Goal: Task Accomplishment & Management: Manage account settings

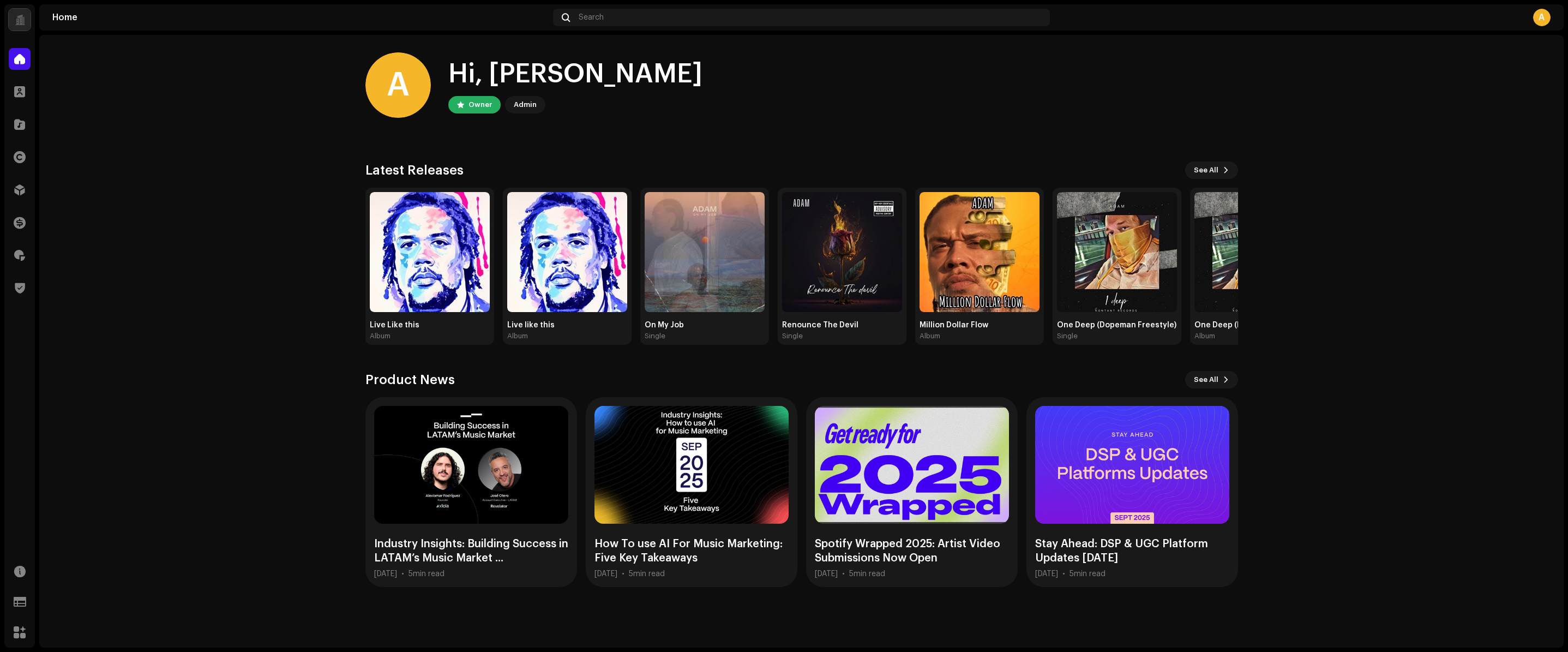
click at [1537, 13] on div "A" at bounding box center [1542, 17] width 17 height 17
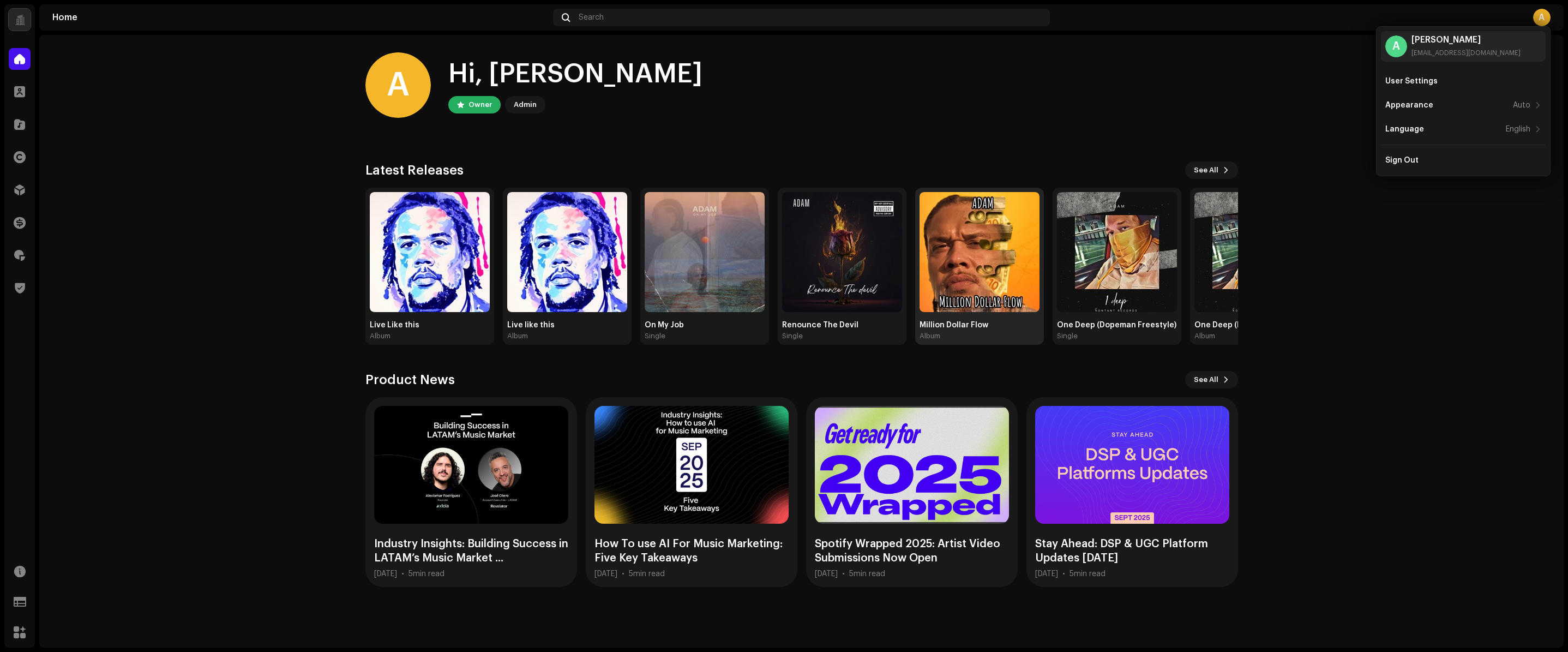
click at [928, 304] on img at bounding box center [980, 253] width 120 height 120
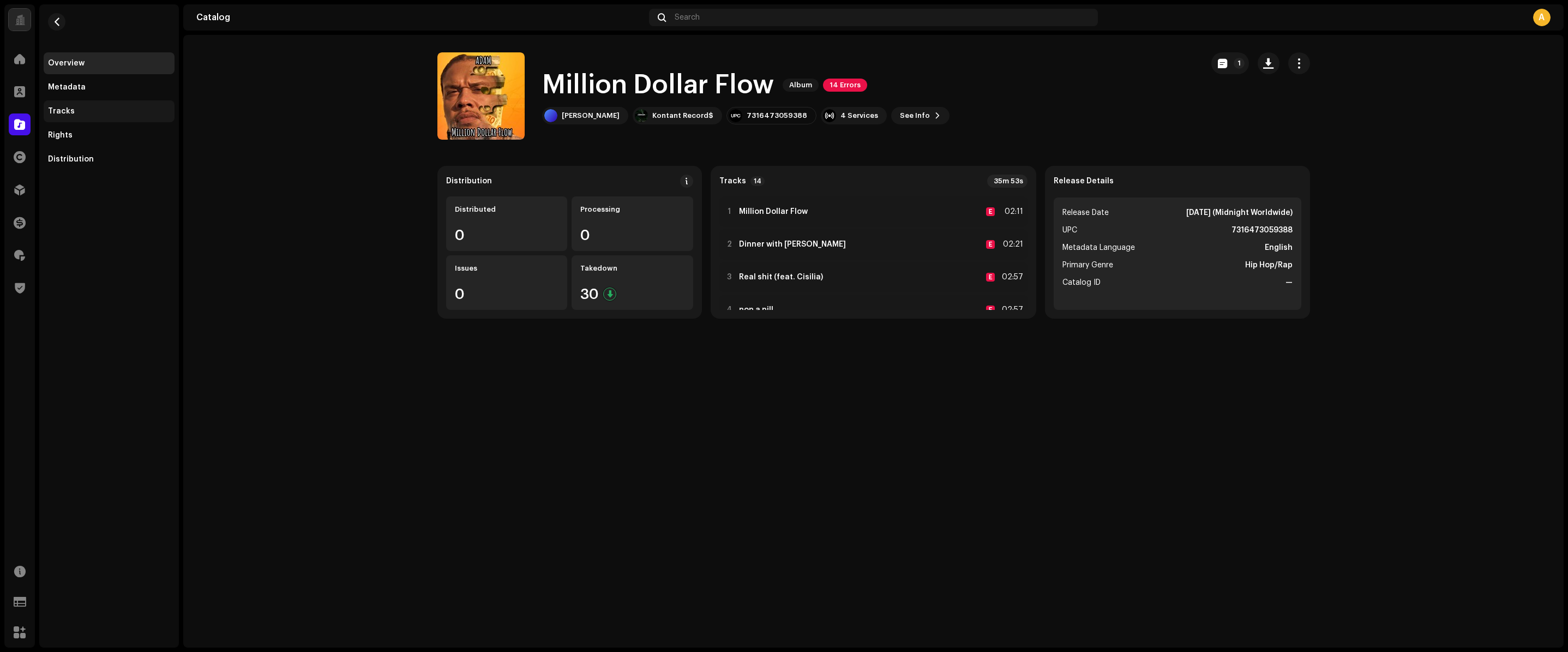
click at [104, 111] on div "Tracks" at bounding box center [109, 111] width 122 height 9
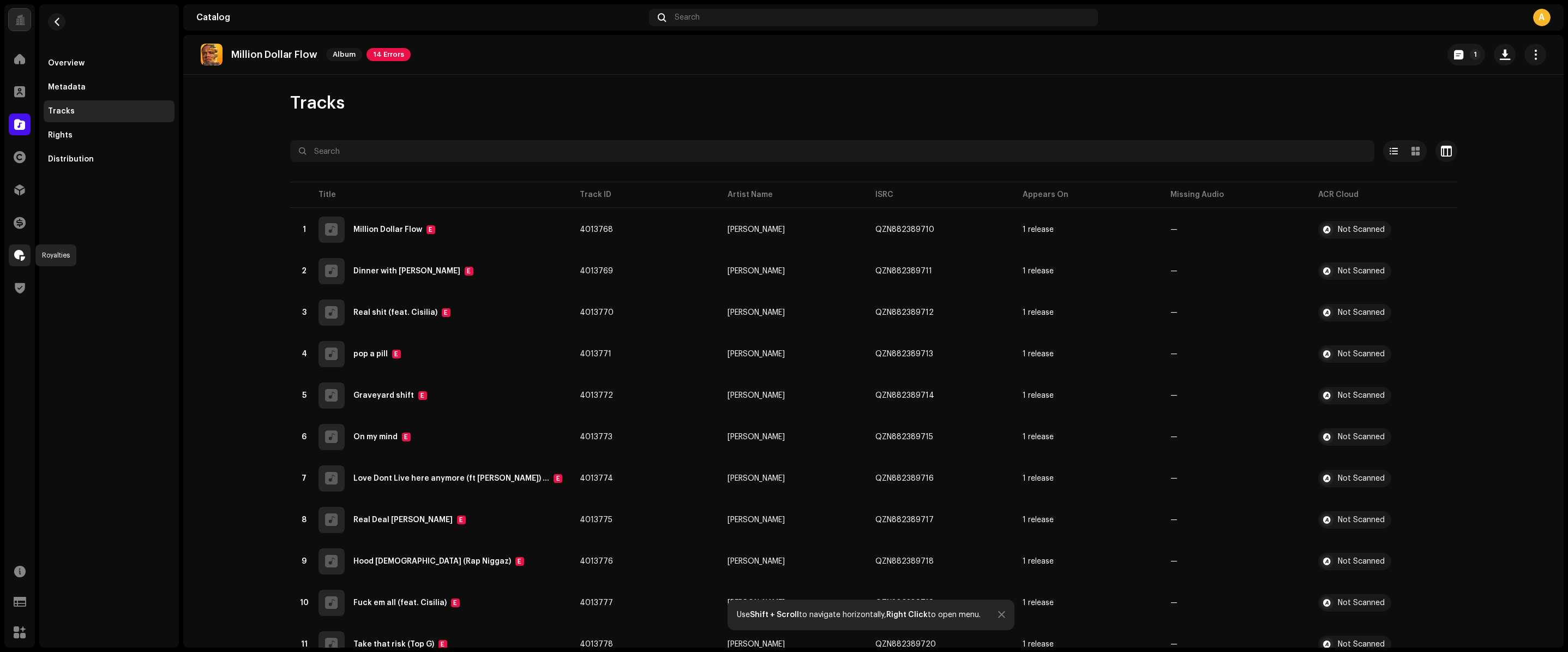
click at [25, 257] on span at bounding box center [19, 255] width 11 height 9
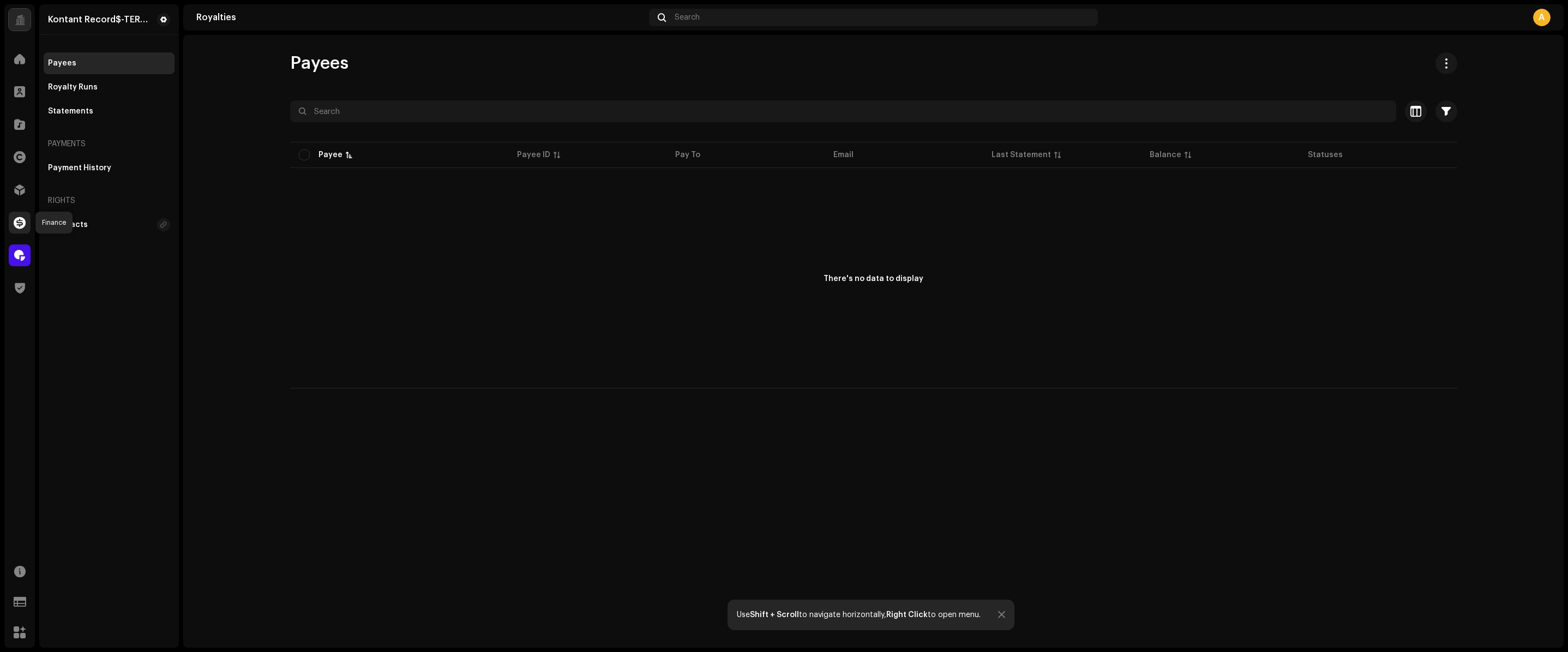
click at [25, 227] on span at bounding box center [19, 222] width 12 height 9
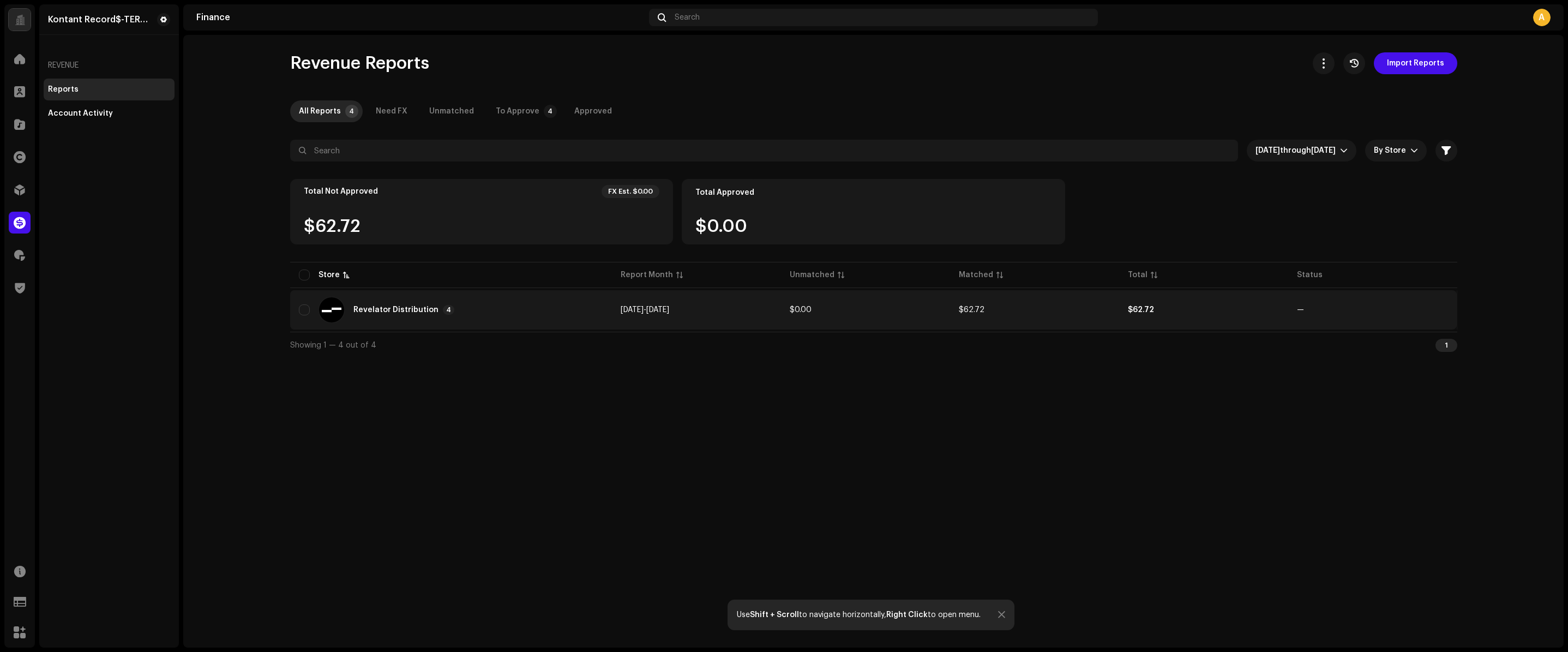
click at [504, 310] on div "Revelator Distribution 4" at bounding box center [451, 309] width 305 height 26
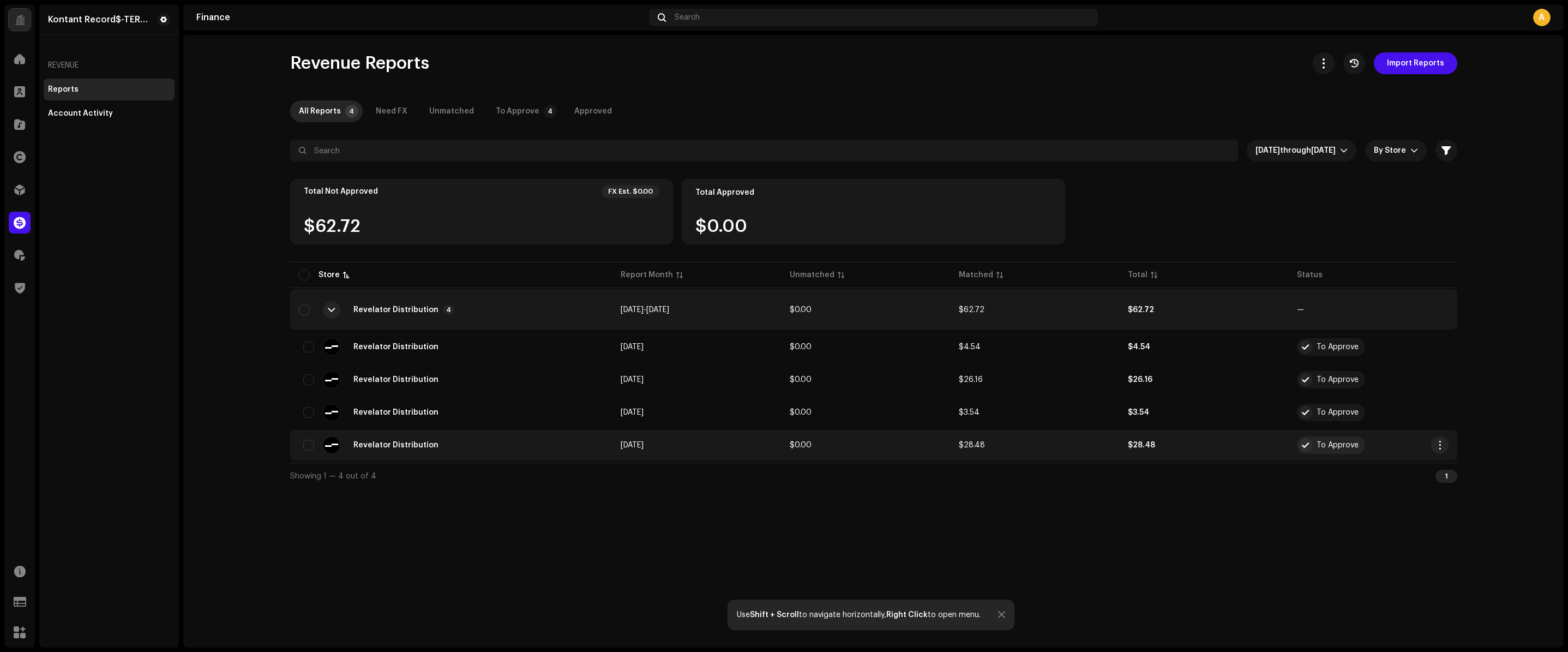
click at [484, 440] on div "Revelator Distribution" at bounding box center [451, 445] width 305 height 17
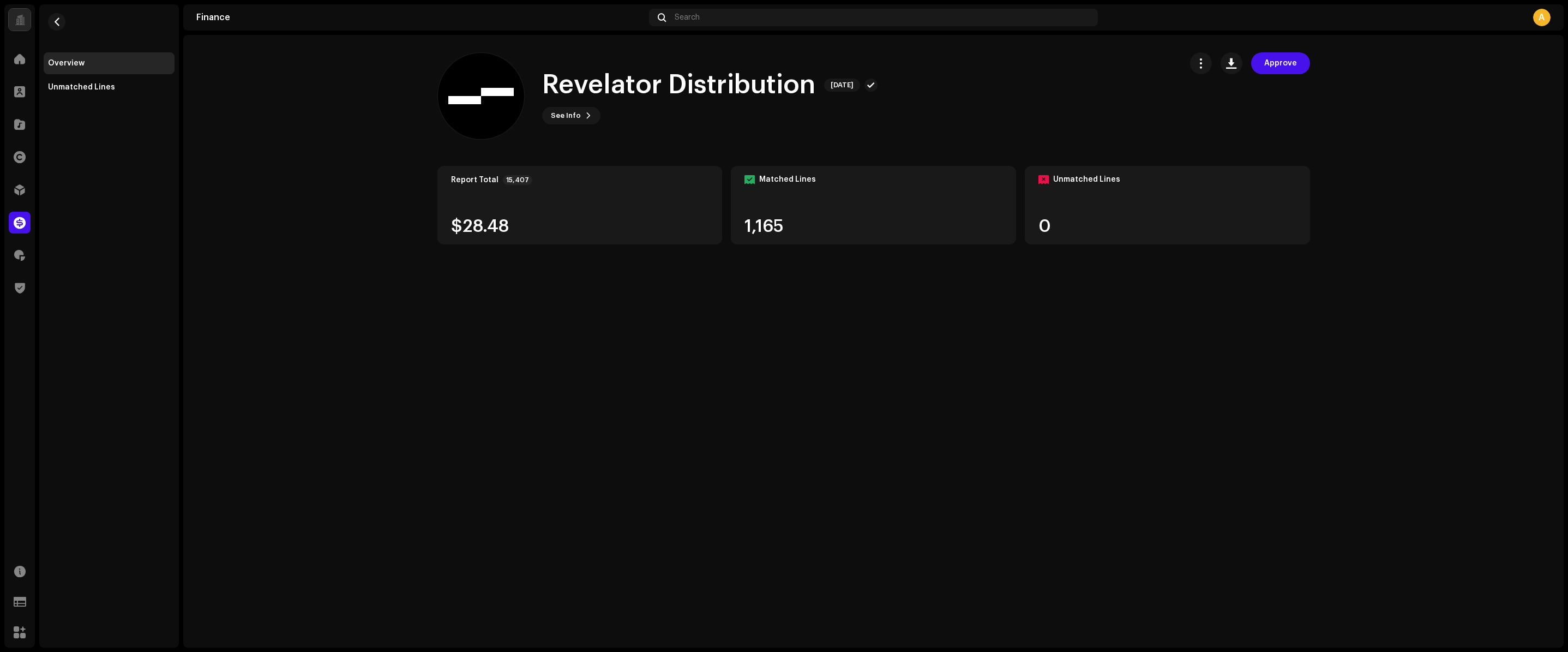
click at [475, 195] on div "Report Total 15,407 $28.48" at bounding box center [580, 205] width 285 height 79
click at [17, 249] on div at bounding box center [19, 255] width 22 height 22
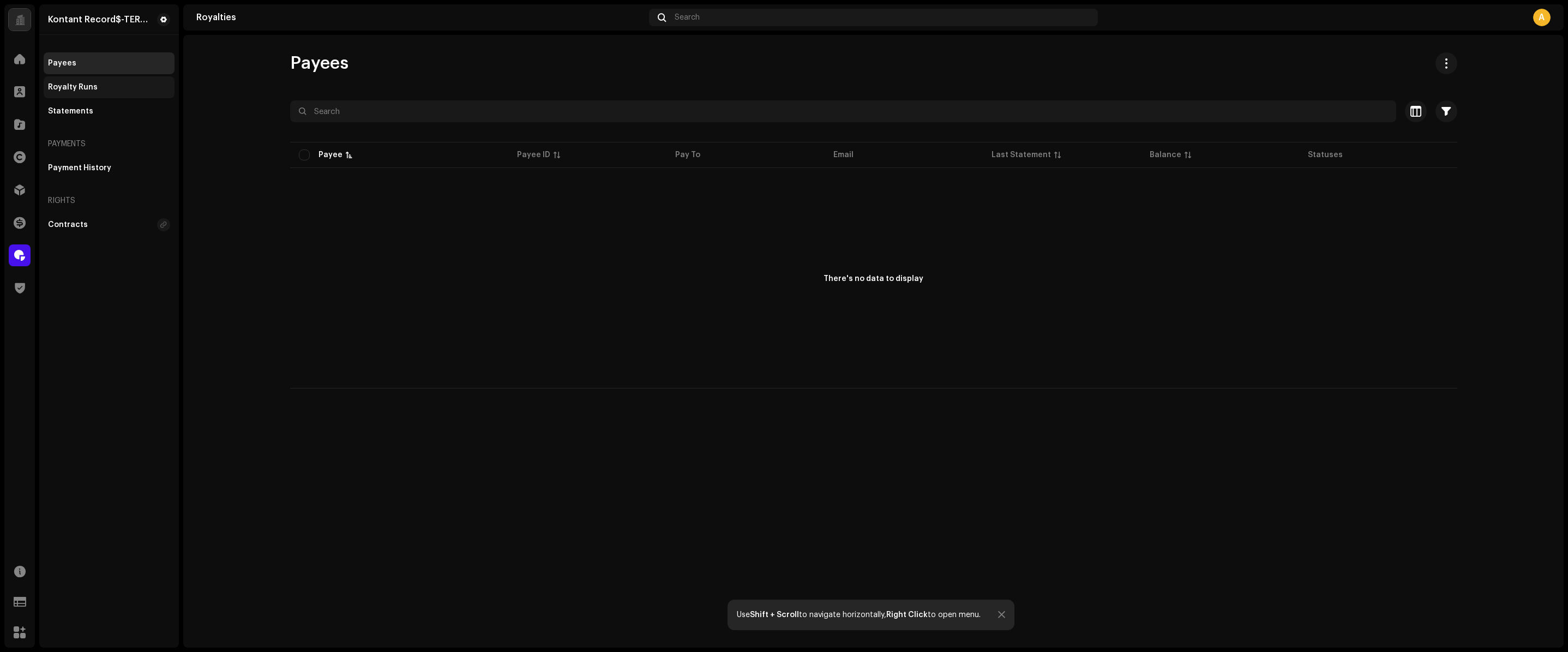
click at [121, 76] on div "Royalty Runs" at bounding box center [109, 87] width 131 height 22
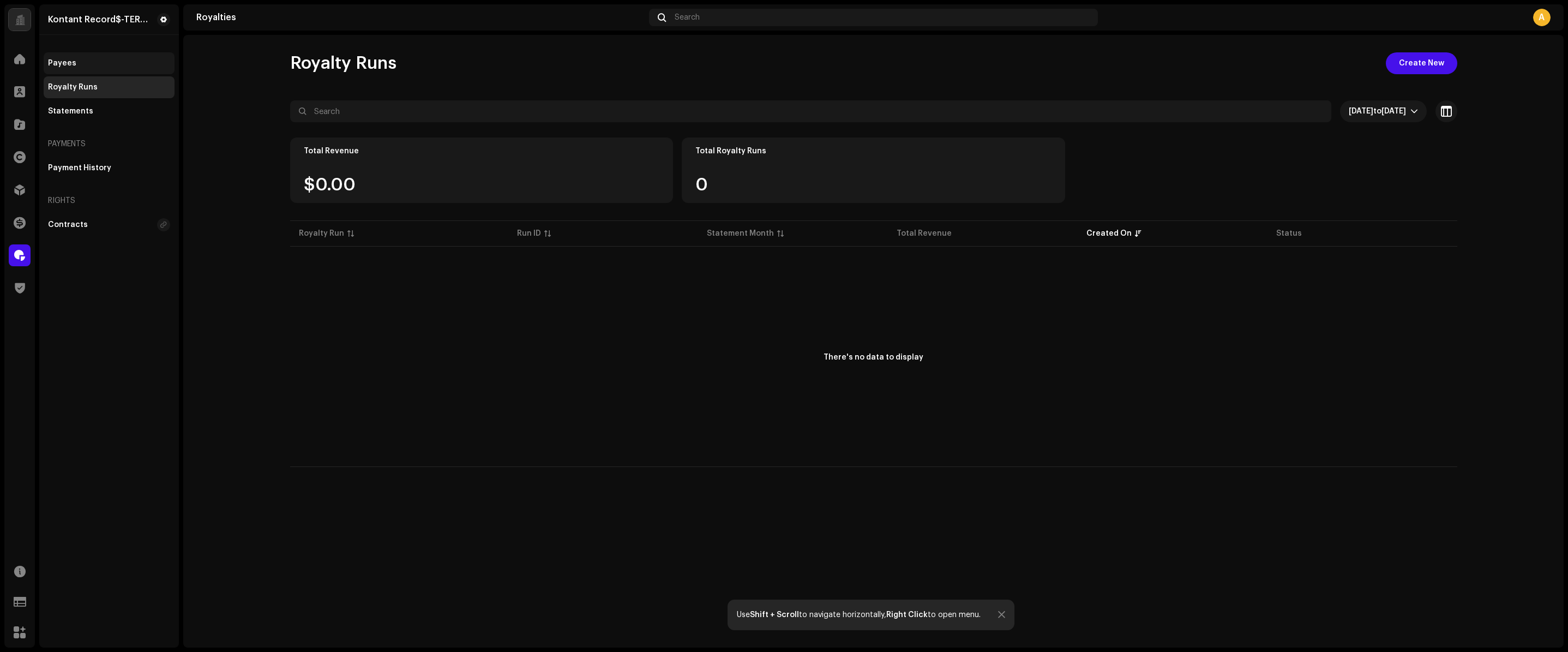
click at [118, 59] on div "Payees" at bounding box center [109, 63] width 122 height 9
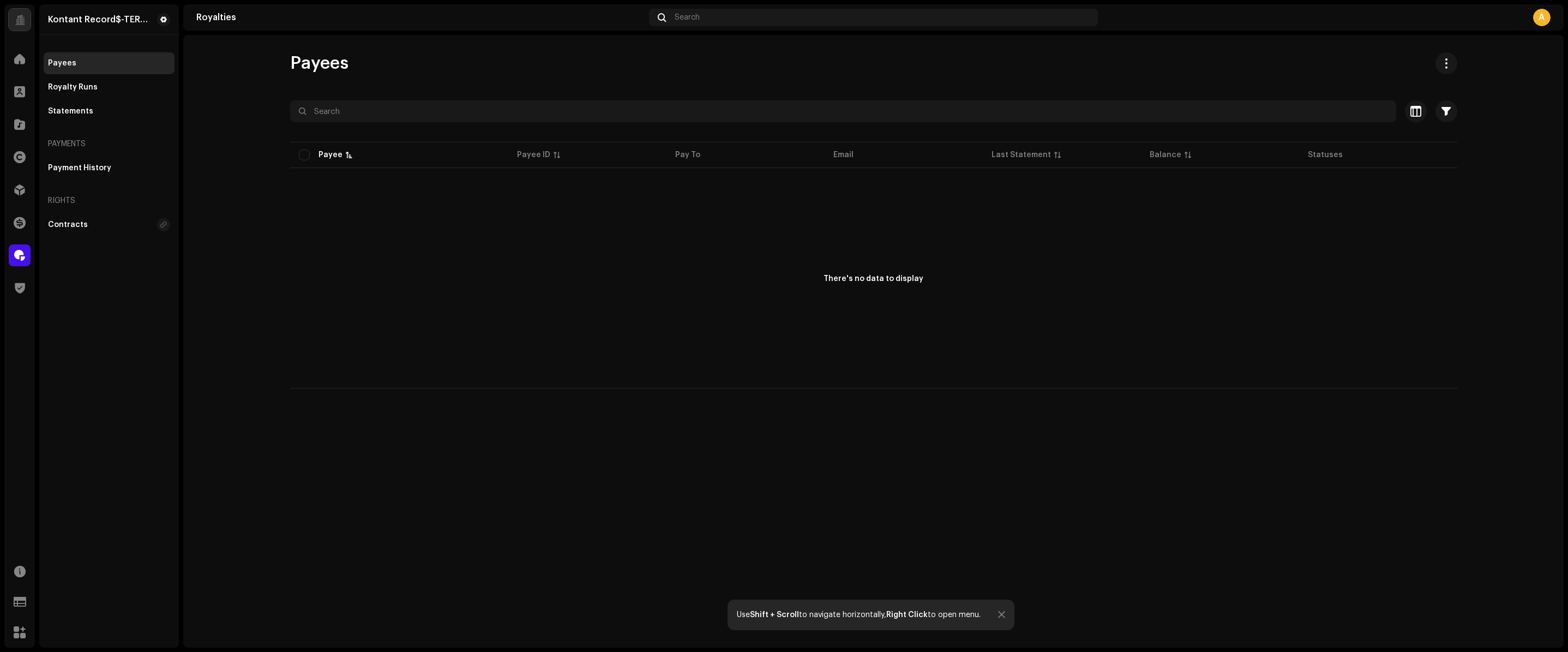
click at [1545, 15] on div "A" at bounding box center [1542, 17] width 17 height 17
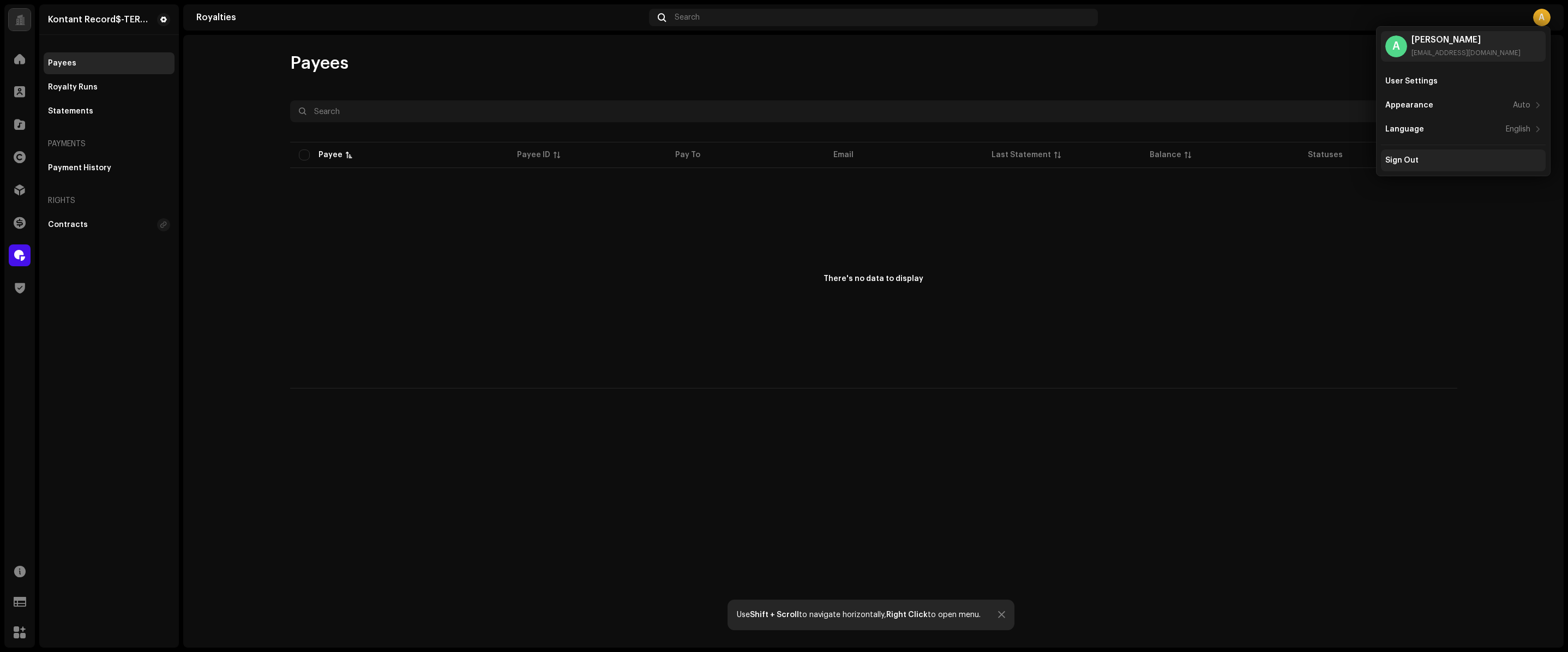
click at [1417, 156] on div "Sign Out" at bounding box center [1464, 160] width 156 height 9
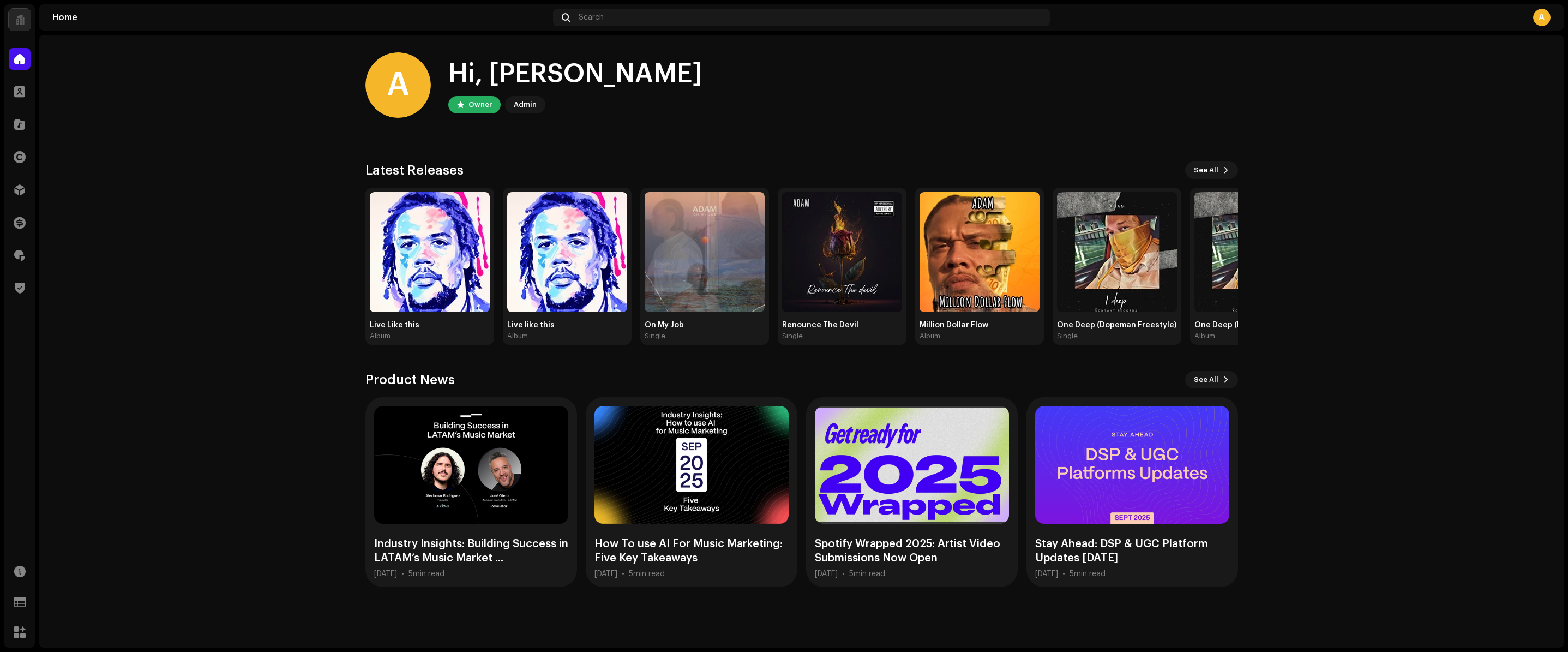
click at [1545, 26] on div "Home Search A" at bounding box center [801, 17] width 1525 height 26
click at [1542, 20] on div "A" at bounding box center [1542, 17] width 17 height 17
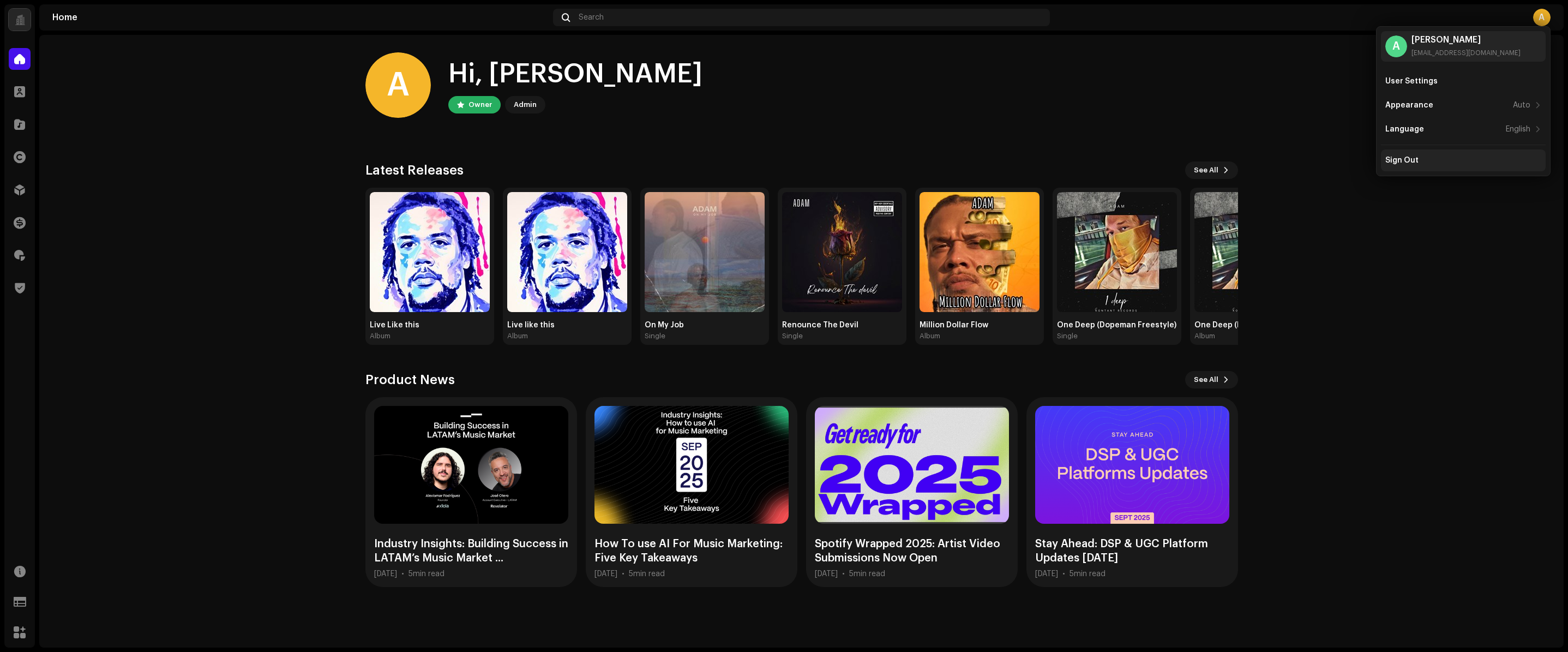
click at [1458, 160] on div "Sign Out" at bounding box center [1464, 160] width 156 height 9
